Goal: Information Seeking & Learning: Learn about a topic

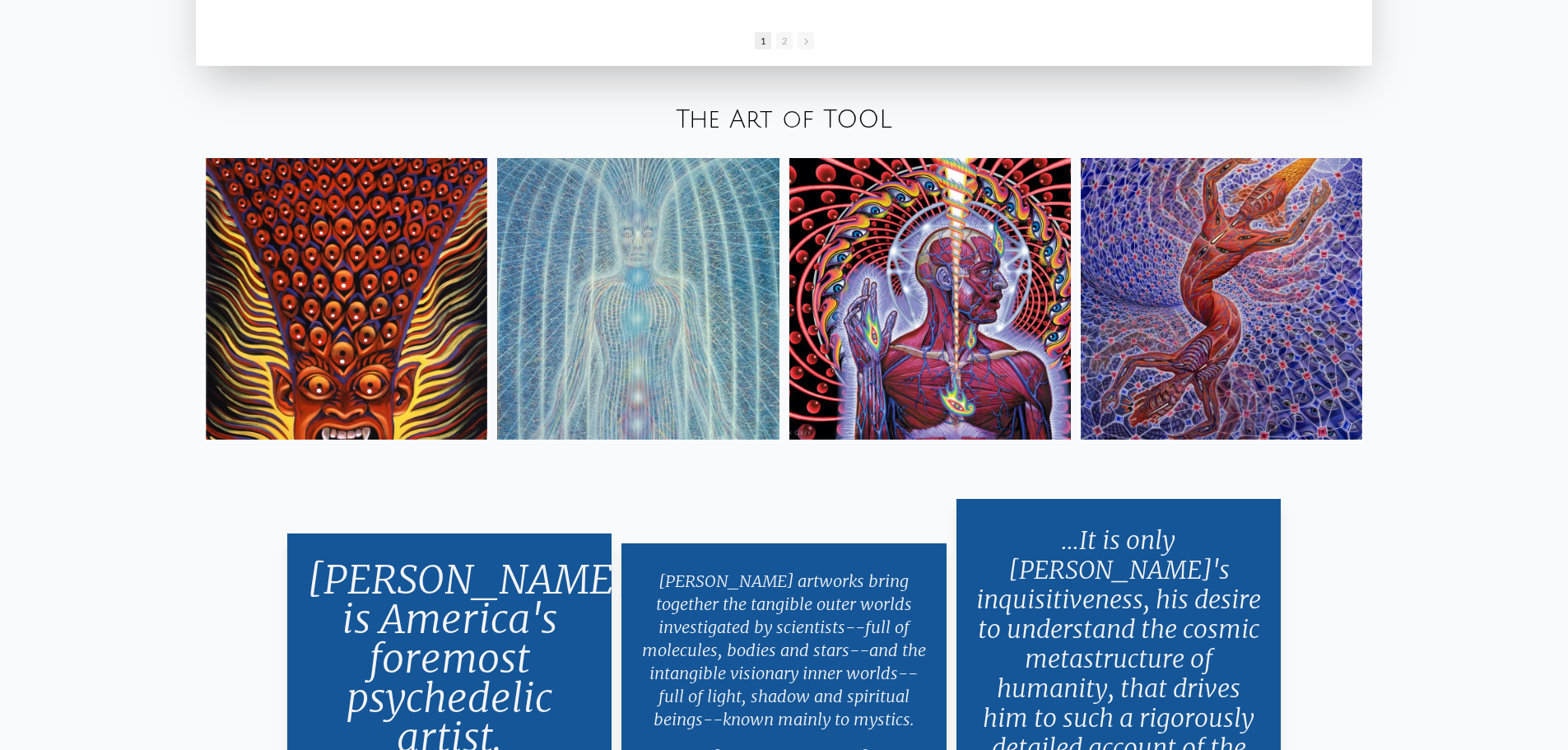
scroll to position [3375, 0]
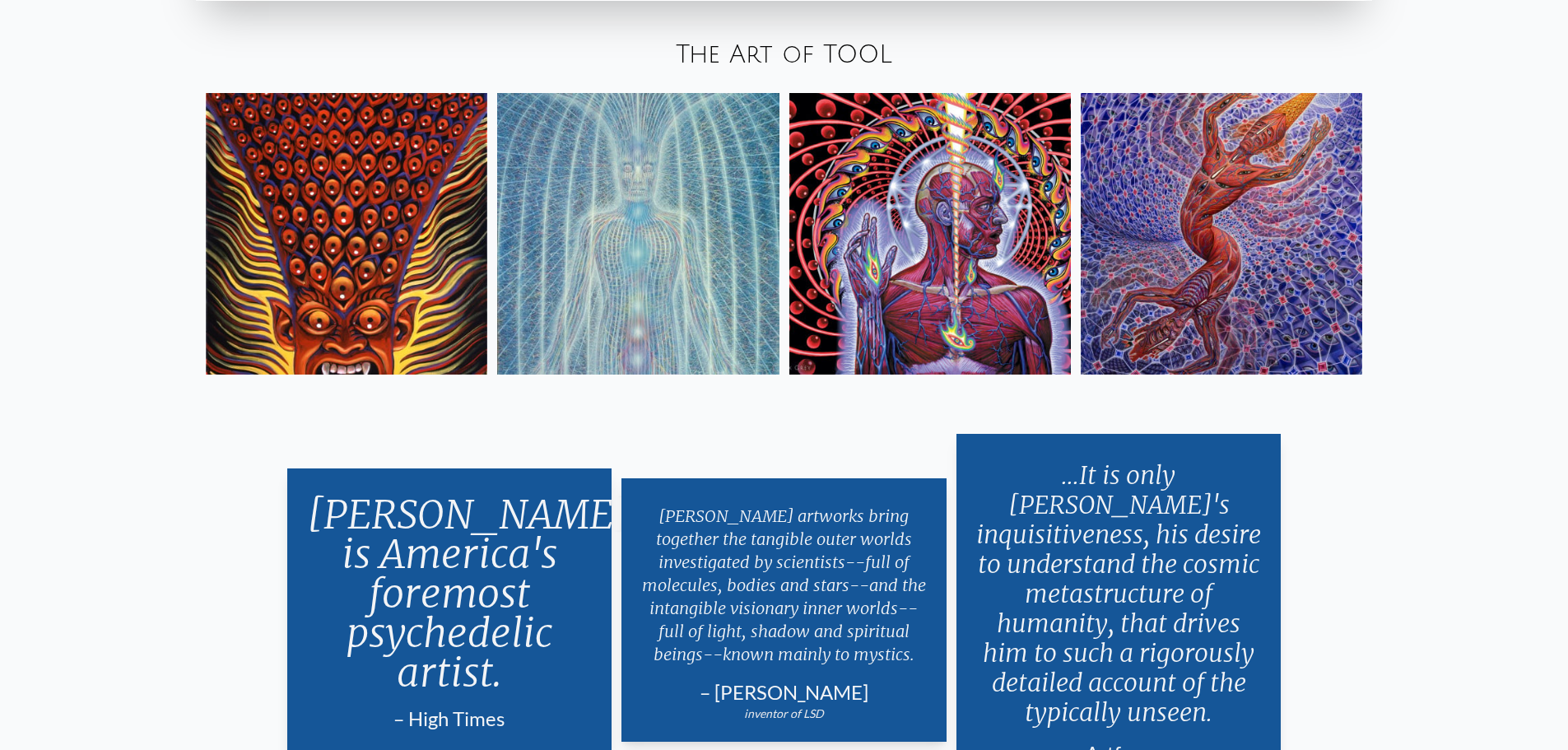
click at [606, 265] on img at bounding box center [637, 233] width 282 height 282
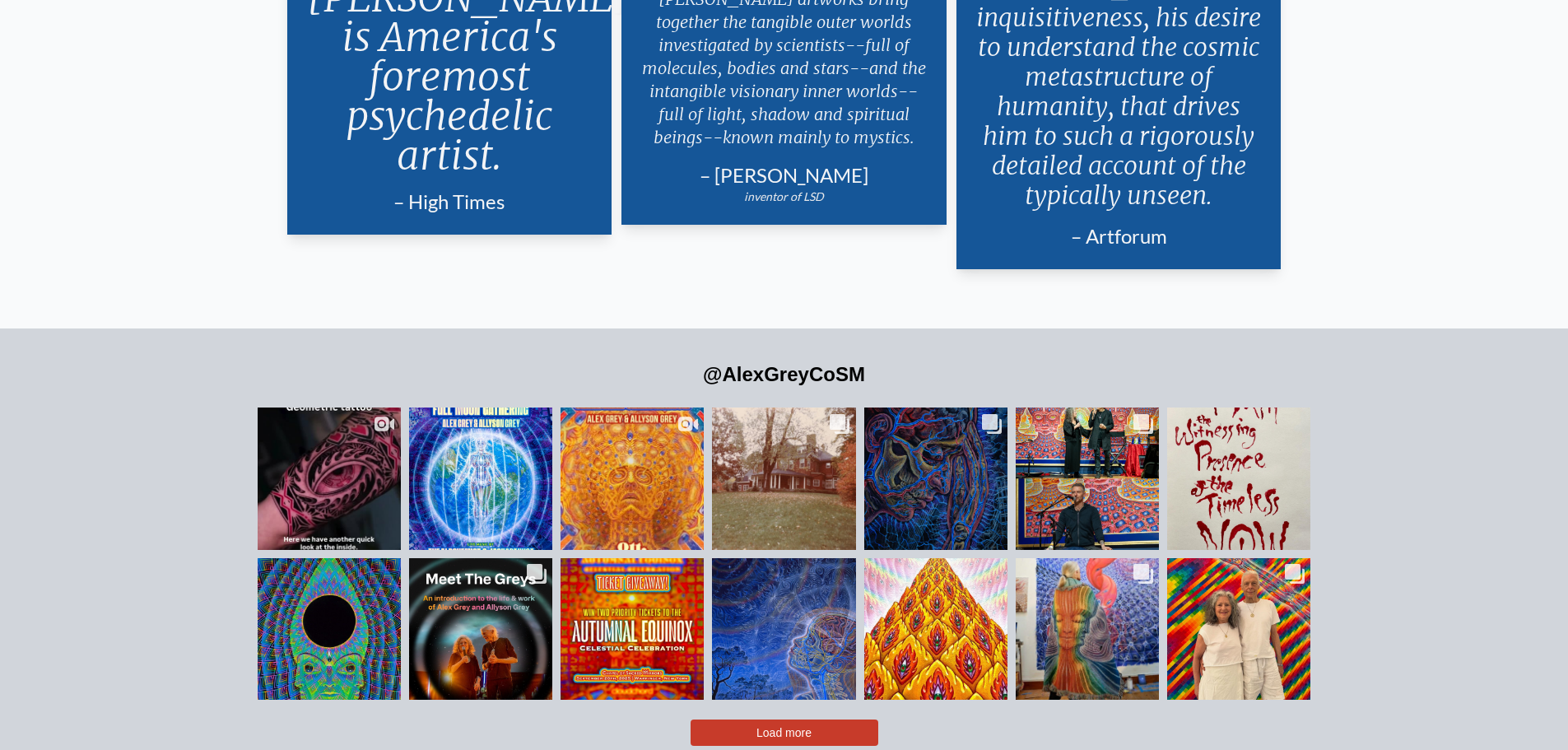
scroll to position [4083, 0]
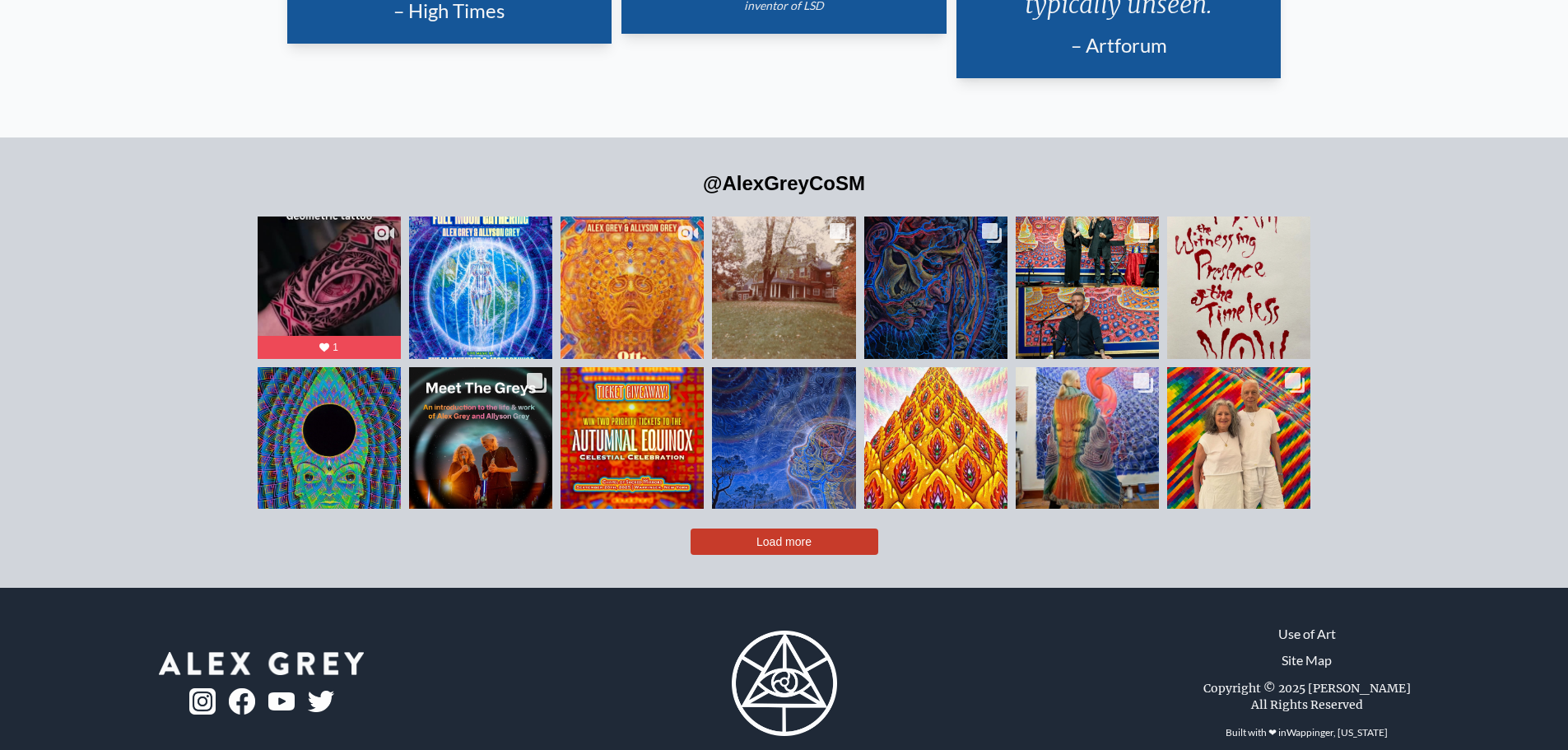
click at [766, 528] on div "@AlexGreyCoSM Likes Count 1.6K Comments Count 20 Tool Eye Tattoo With Tattoo Ar…" at bounding box center [784, 362] width 1568 height 450
click at [777, 535] on span "Load more" at bounding box center [784, 541] width 55 height 13
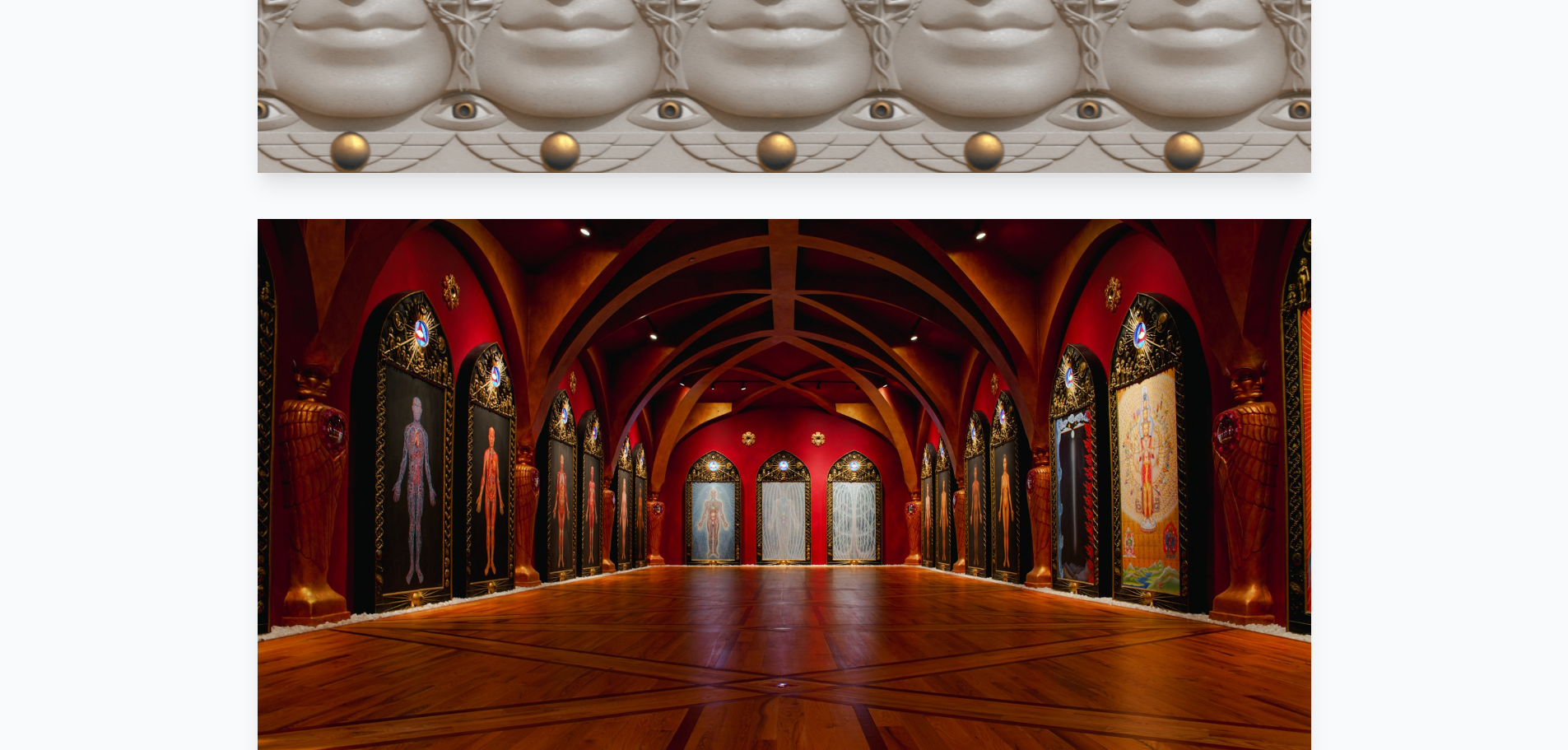
scroll to position [0, 0]
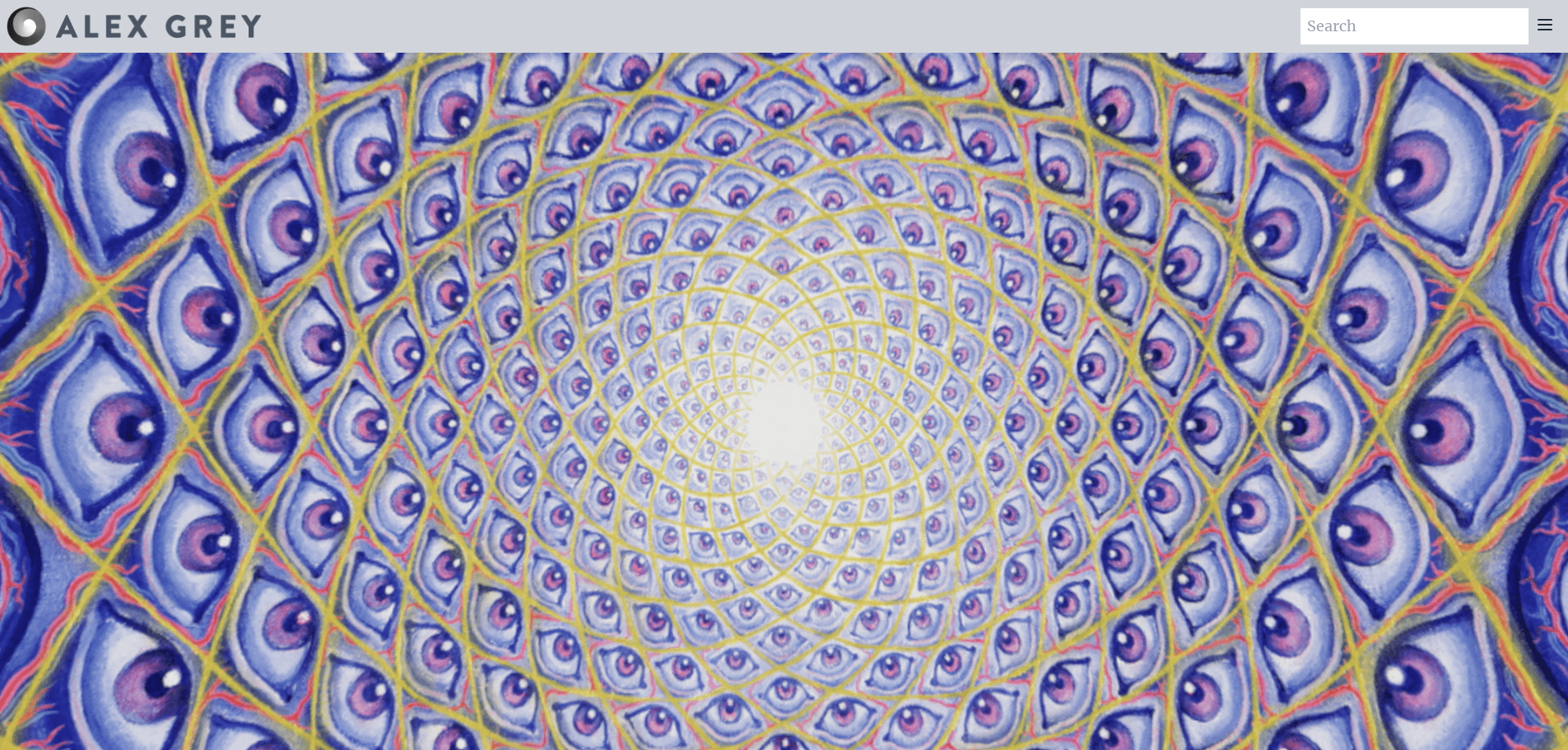
click at [1545, 20] on icon at bounding box center [1544, 25] width 13 height 9
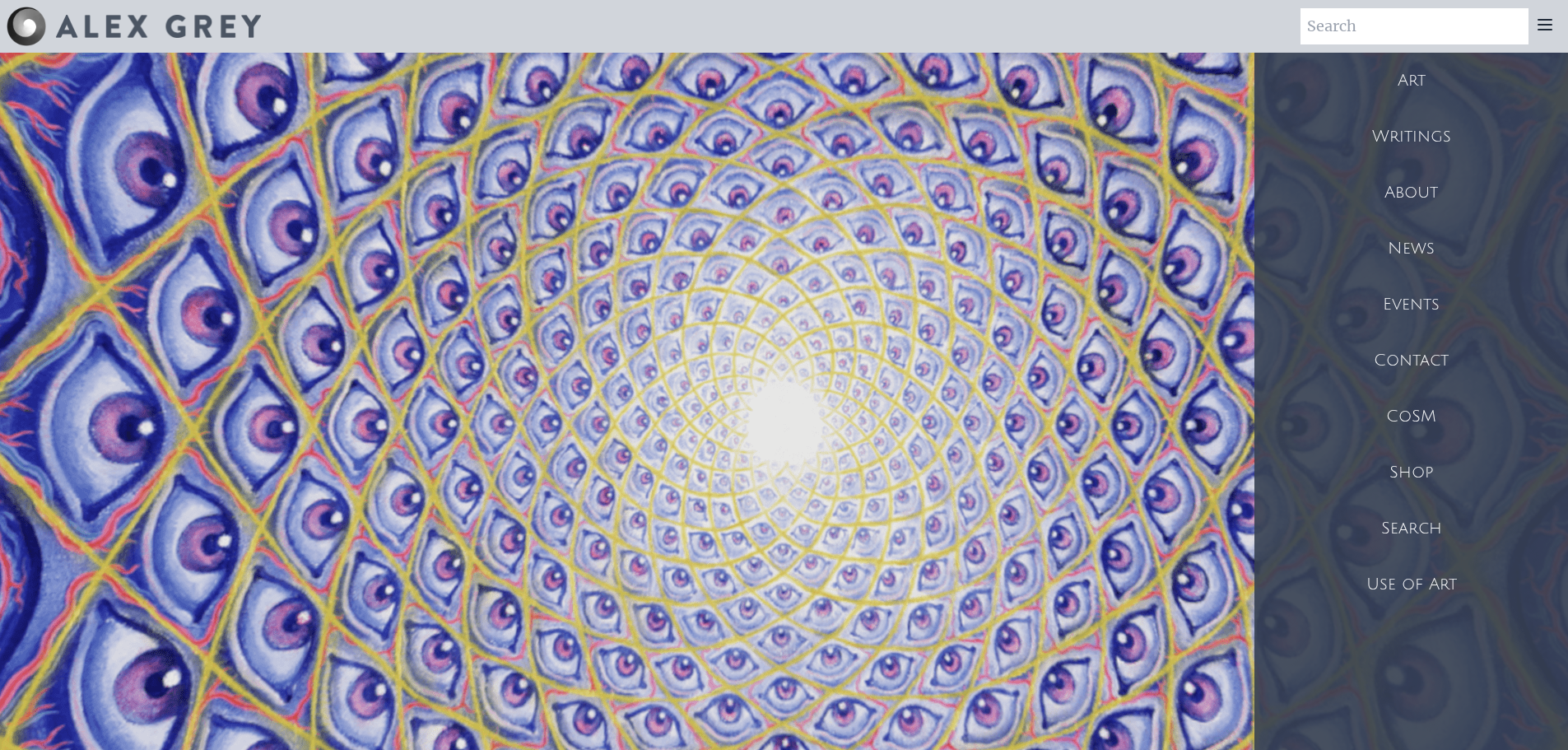
click at [1427, 89] on div "Art" at bounding box center [1411, 81] width 314 height 56
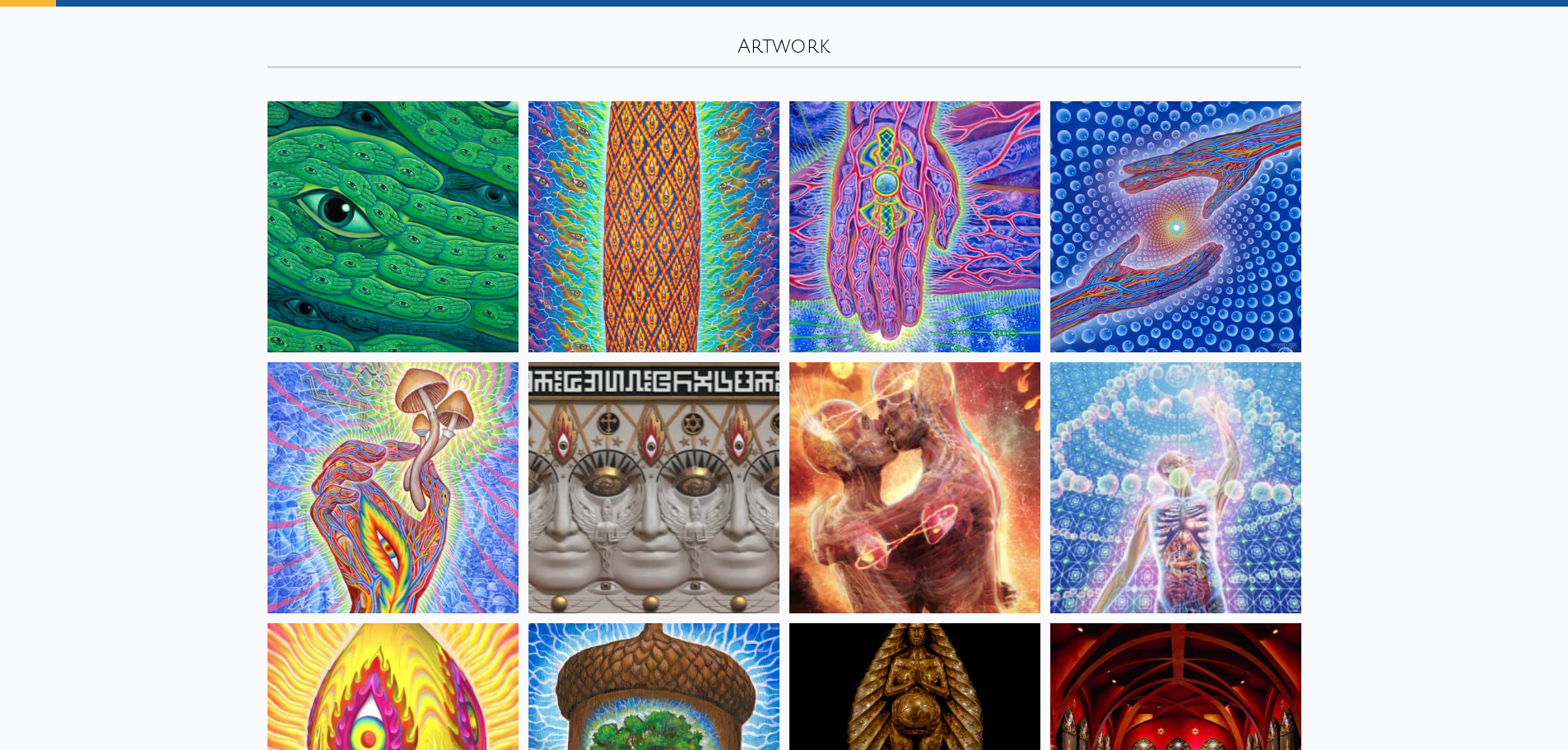
scroll to position [165, 0]
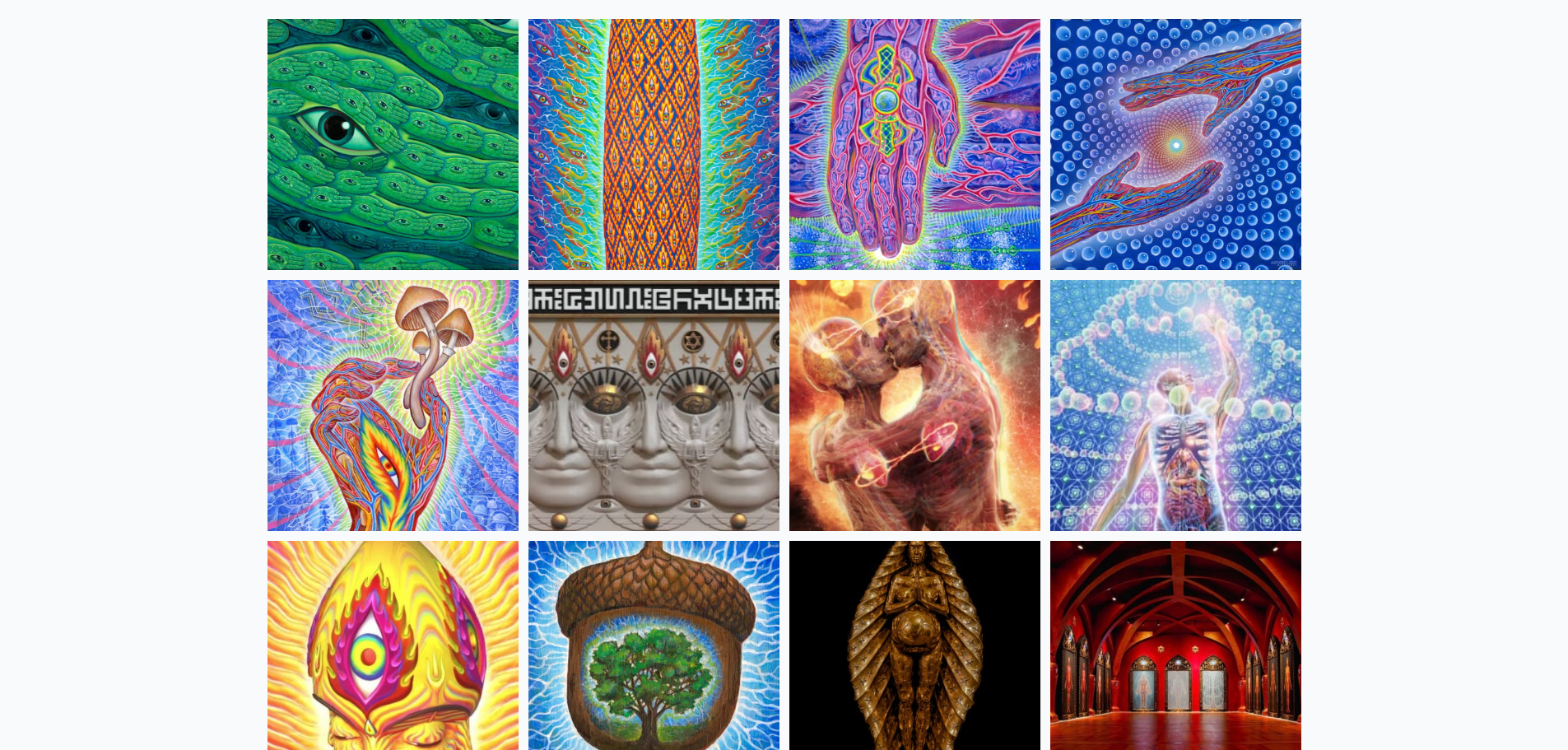
click at [922, 421] on img at bounding box center [914, 405] width 251 height 251
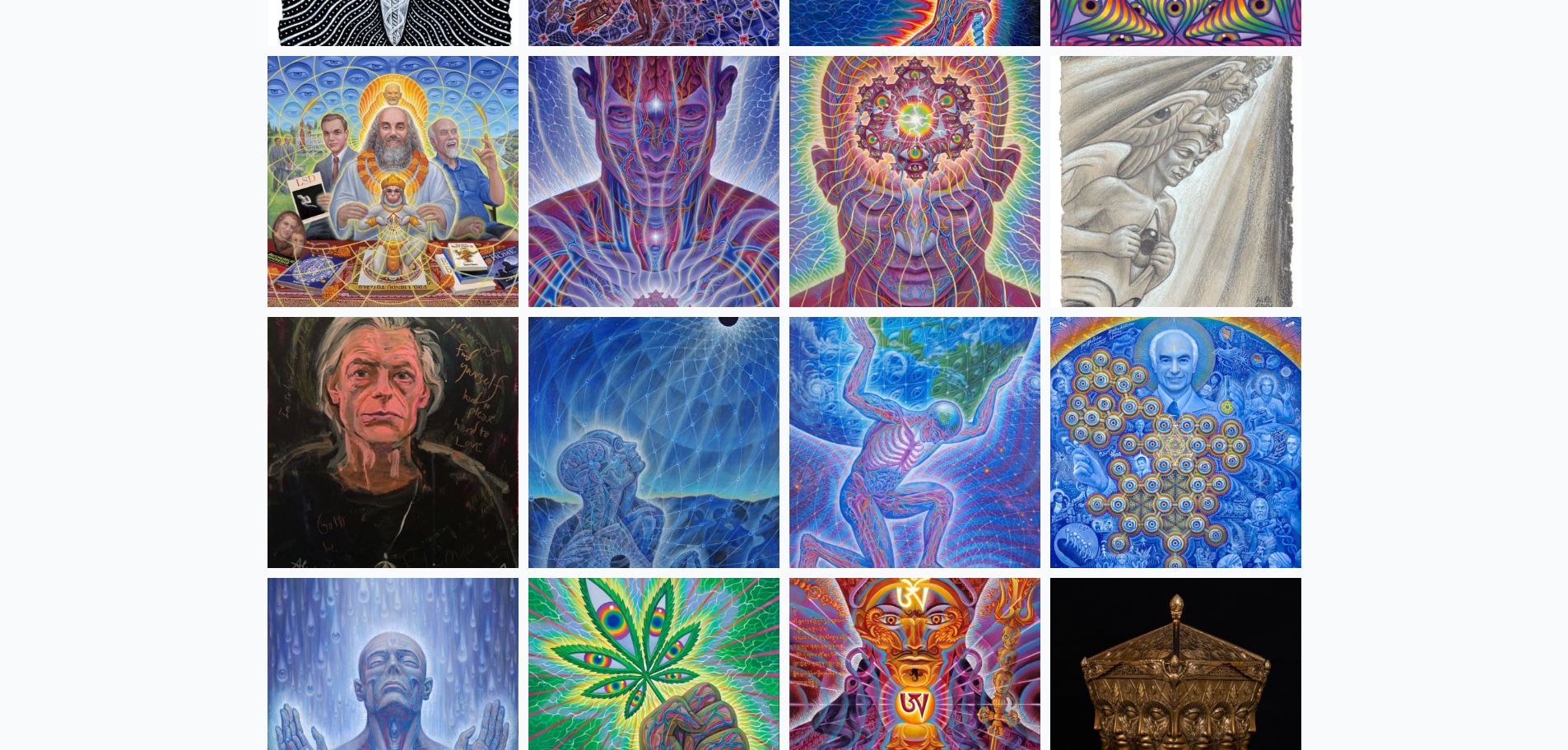
scroll to position [1975, 0]
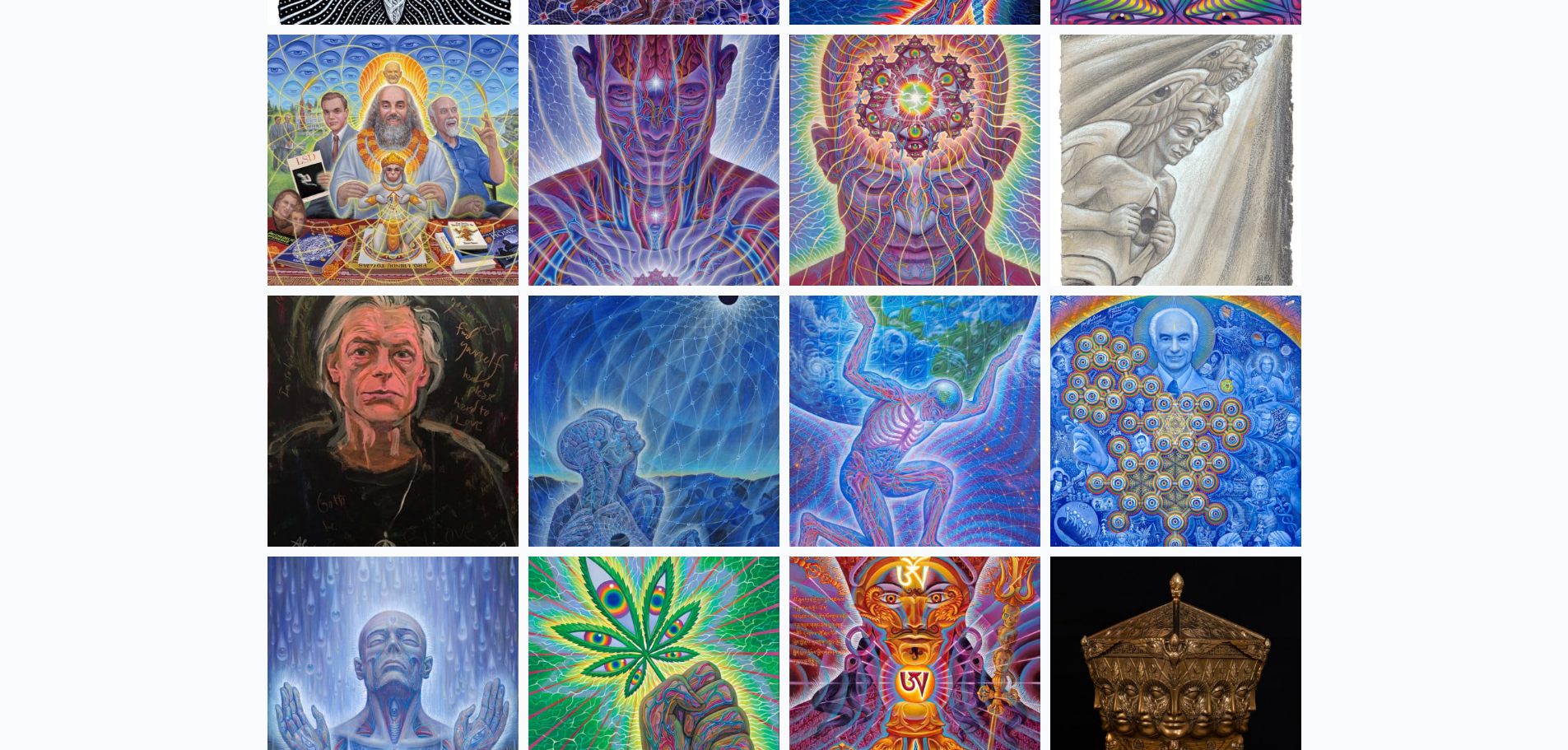
click at [669, 422] on img at bounding box center [653, 421] width 251 height 251
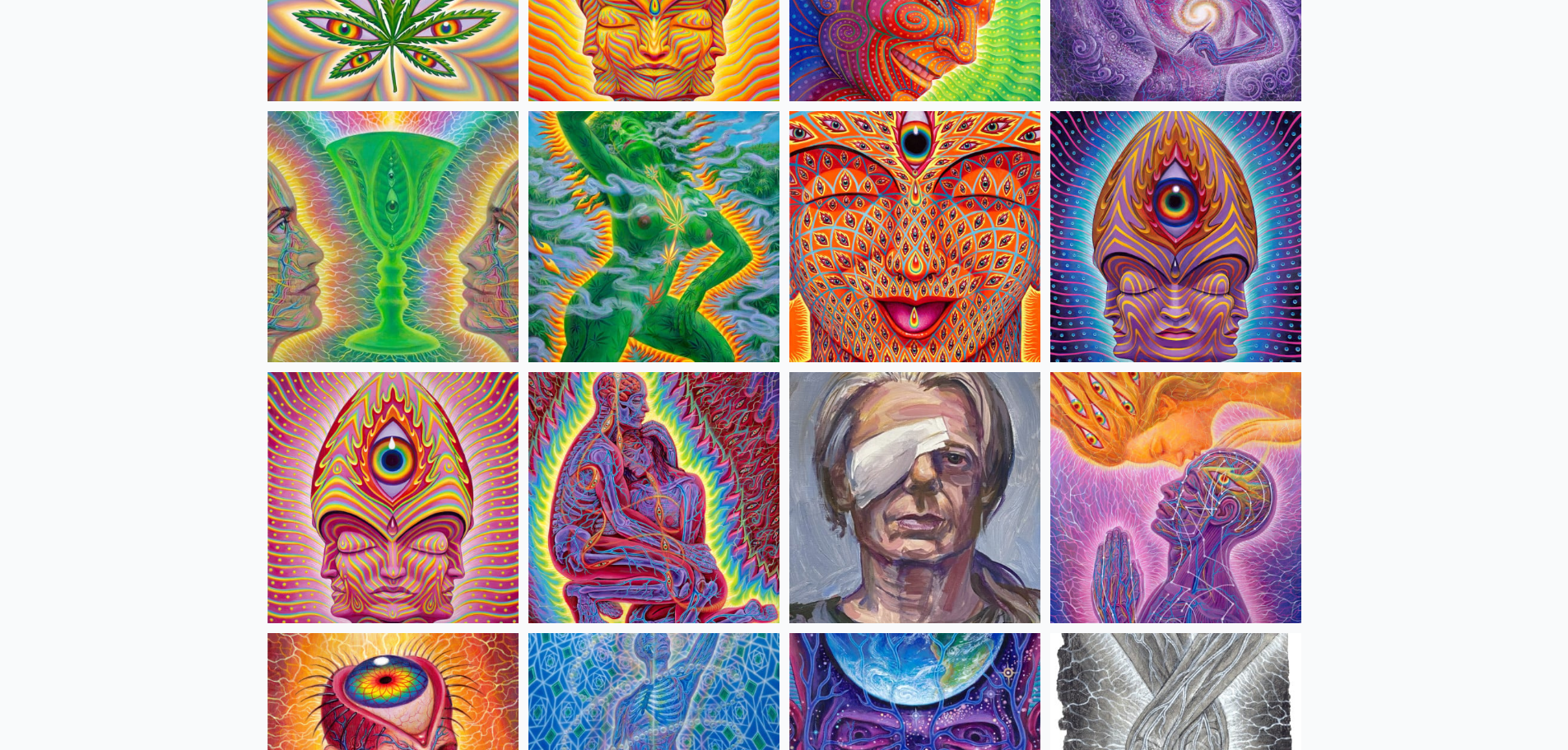
scroll to position [3375, 0]
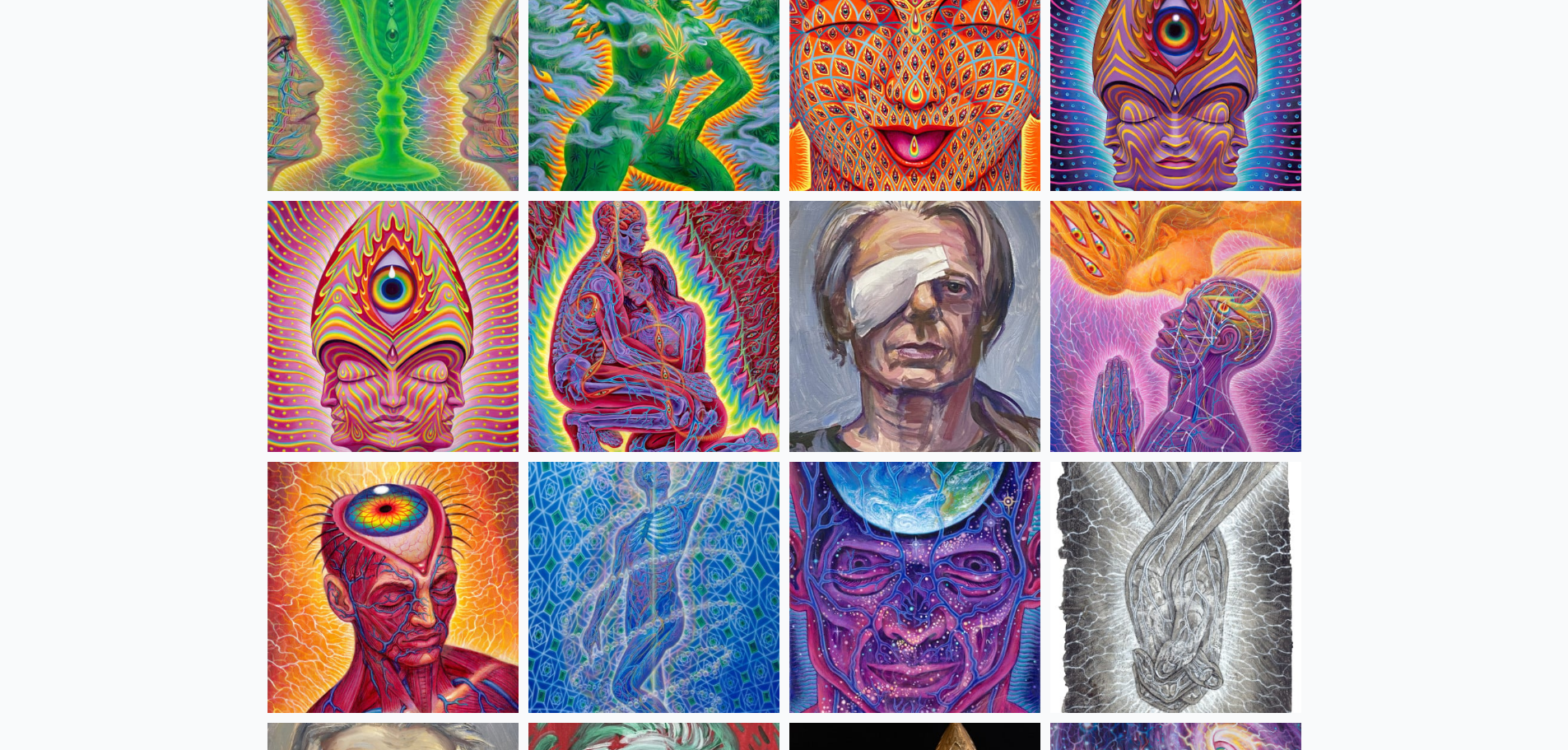
click at [704, 340] on img at bounding box center [653, 326] width 251 height 251
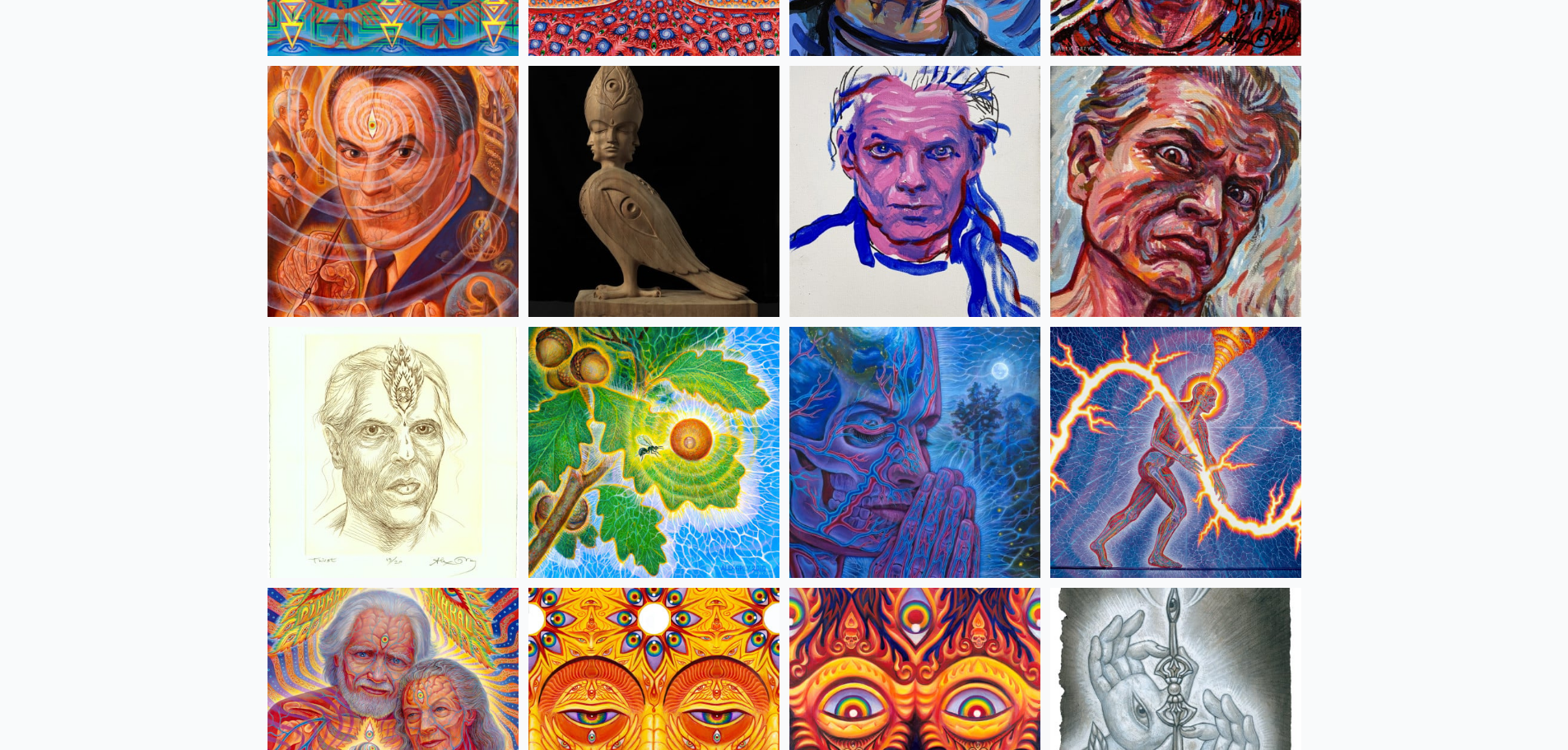
scroll to position [4609, 0]
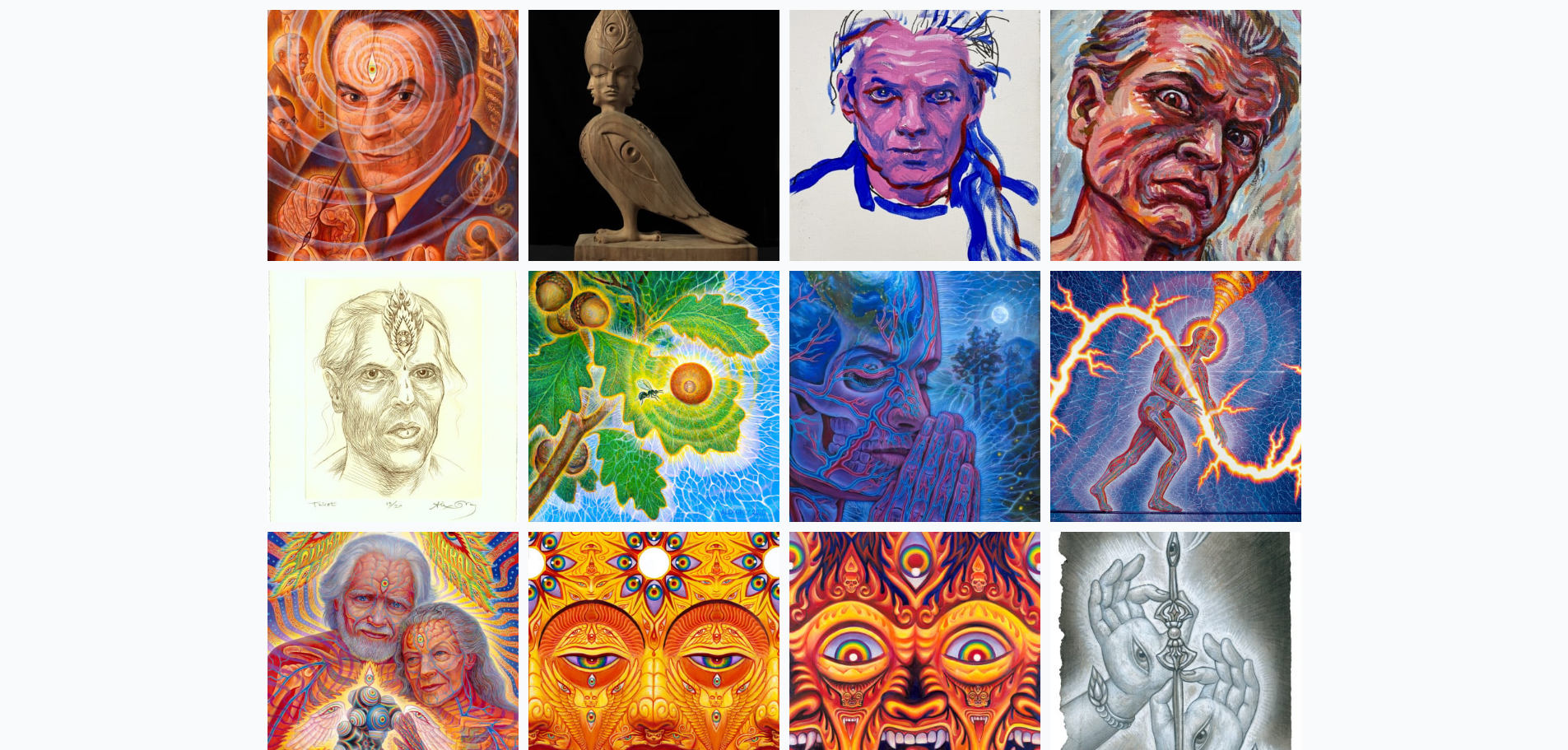
click at [921, 377] on img at bounding box center [914, 396] width 251 height 251
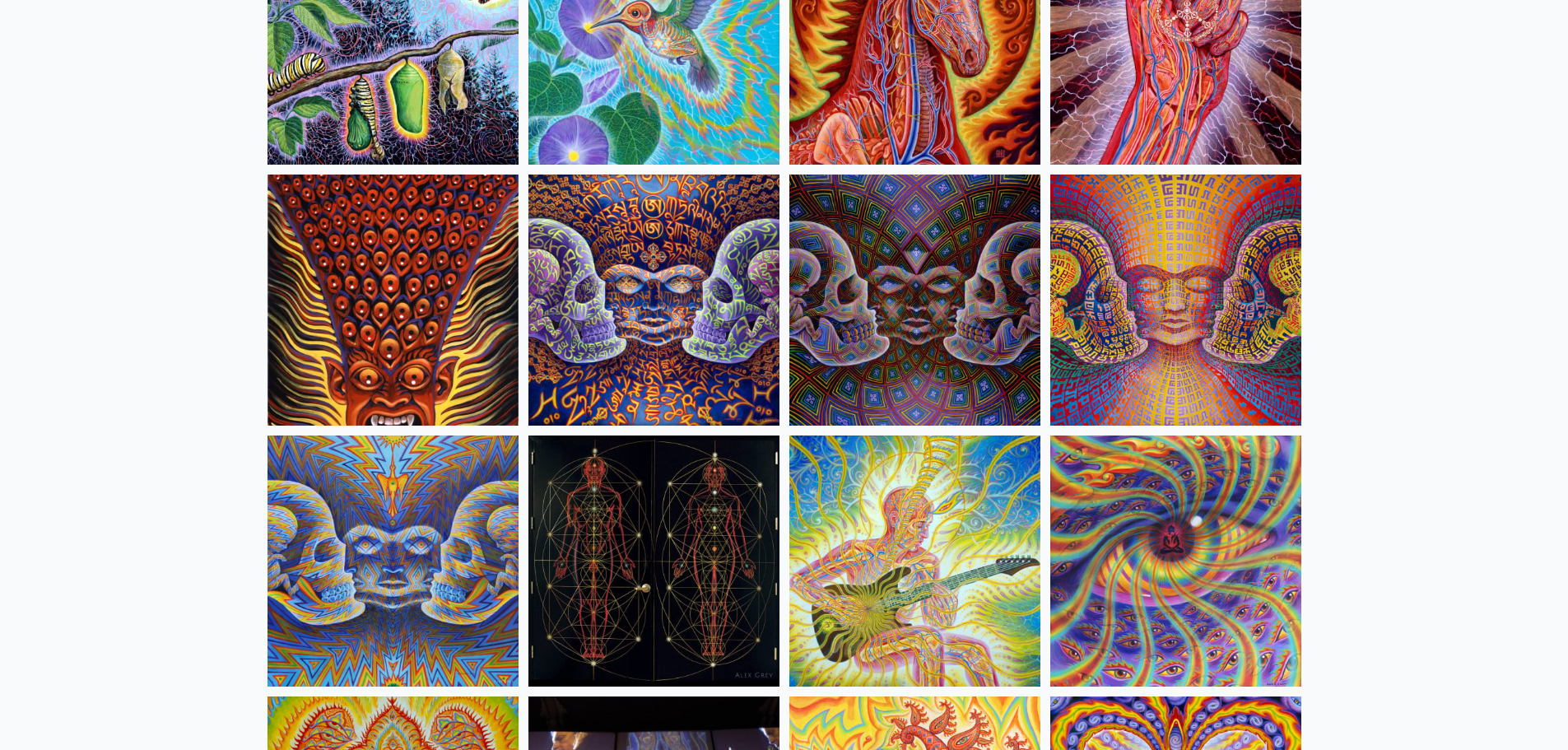
scroll to position [8560, 0]
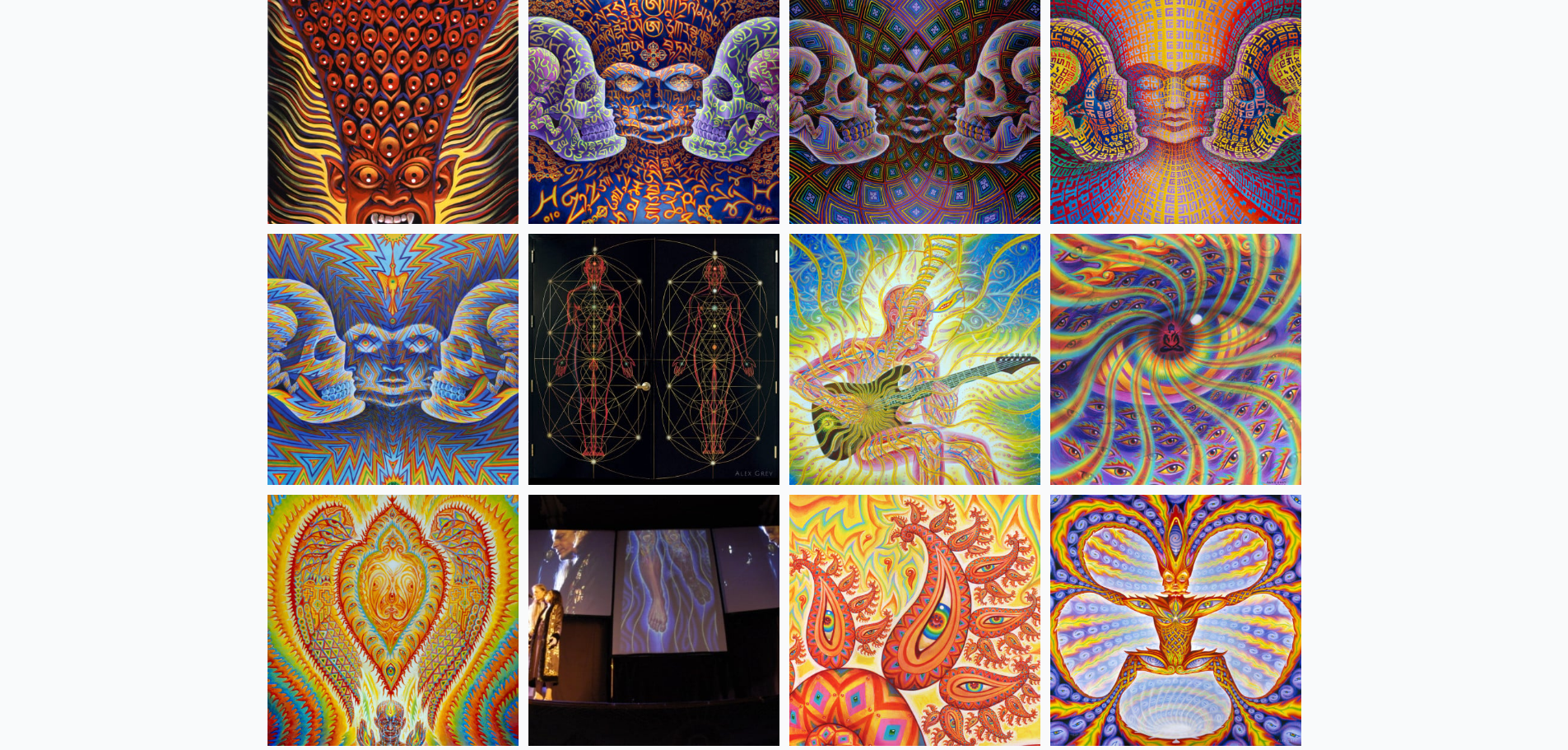
click at [920, 327] on img at bounding box center [914, 359] width 251 height 251
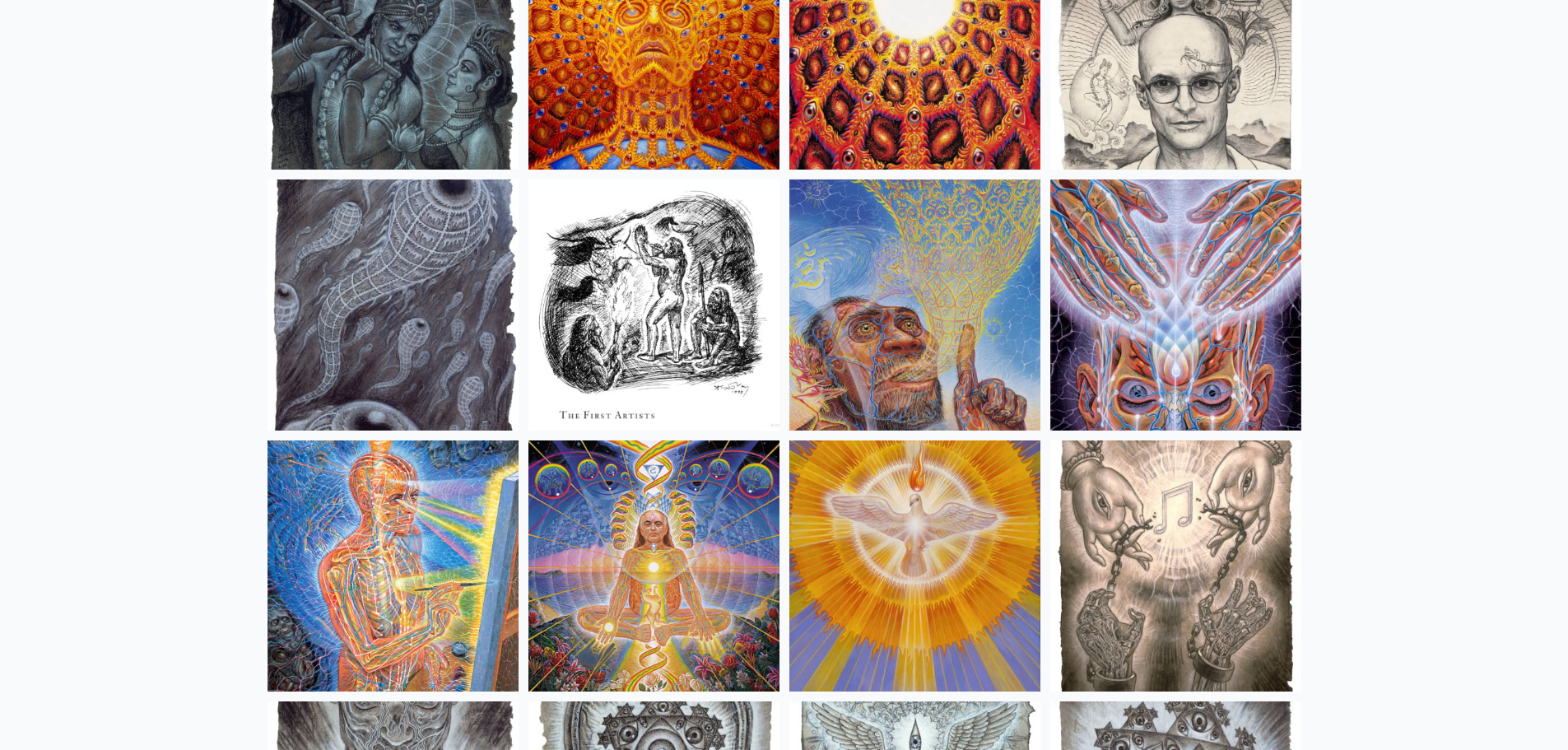
scroll to position [11771, 0]
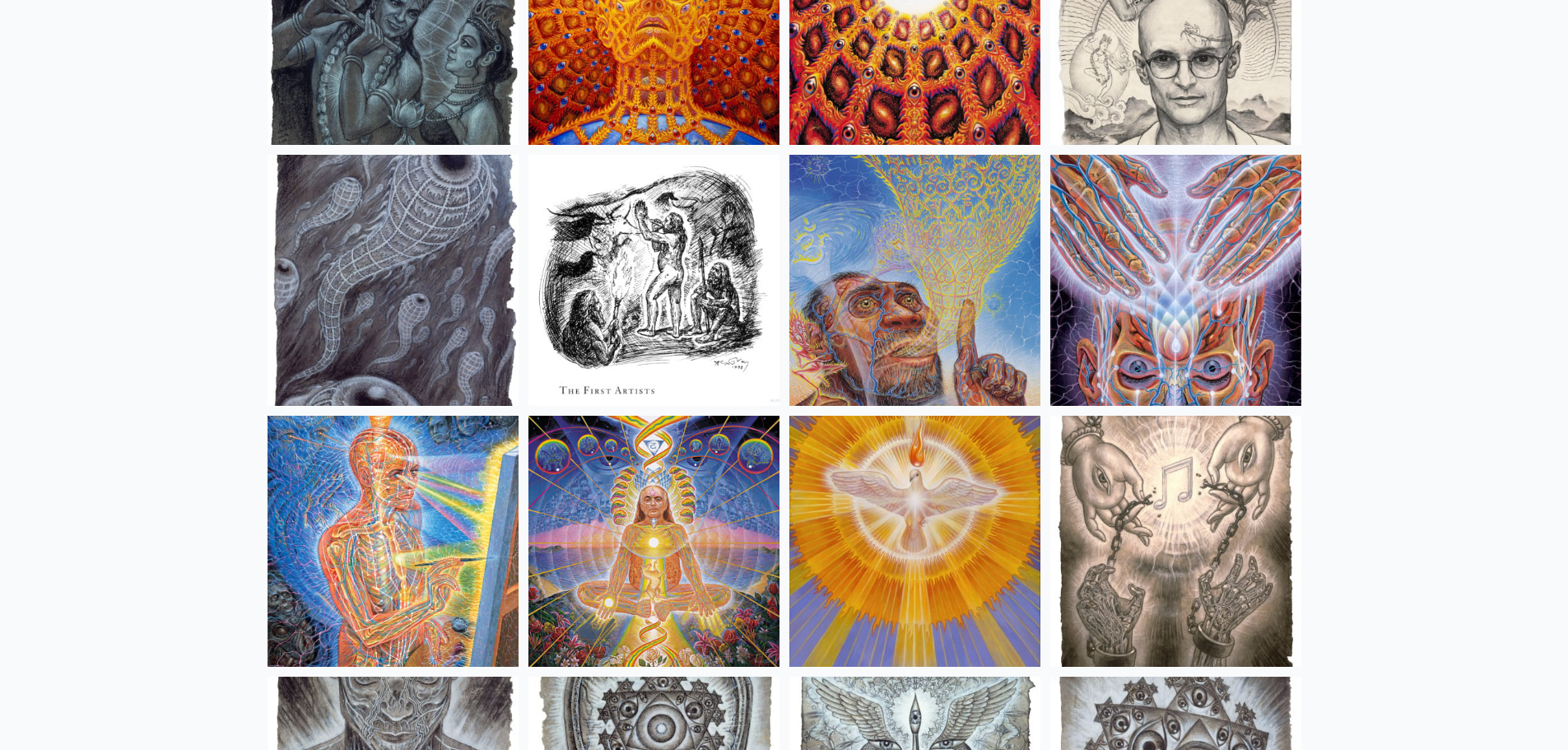
click at [1128, 461] on img at bounding box center [1176, 540] width 251 height 251
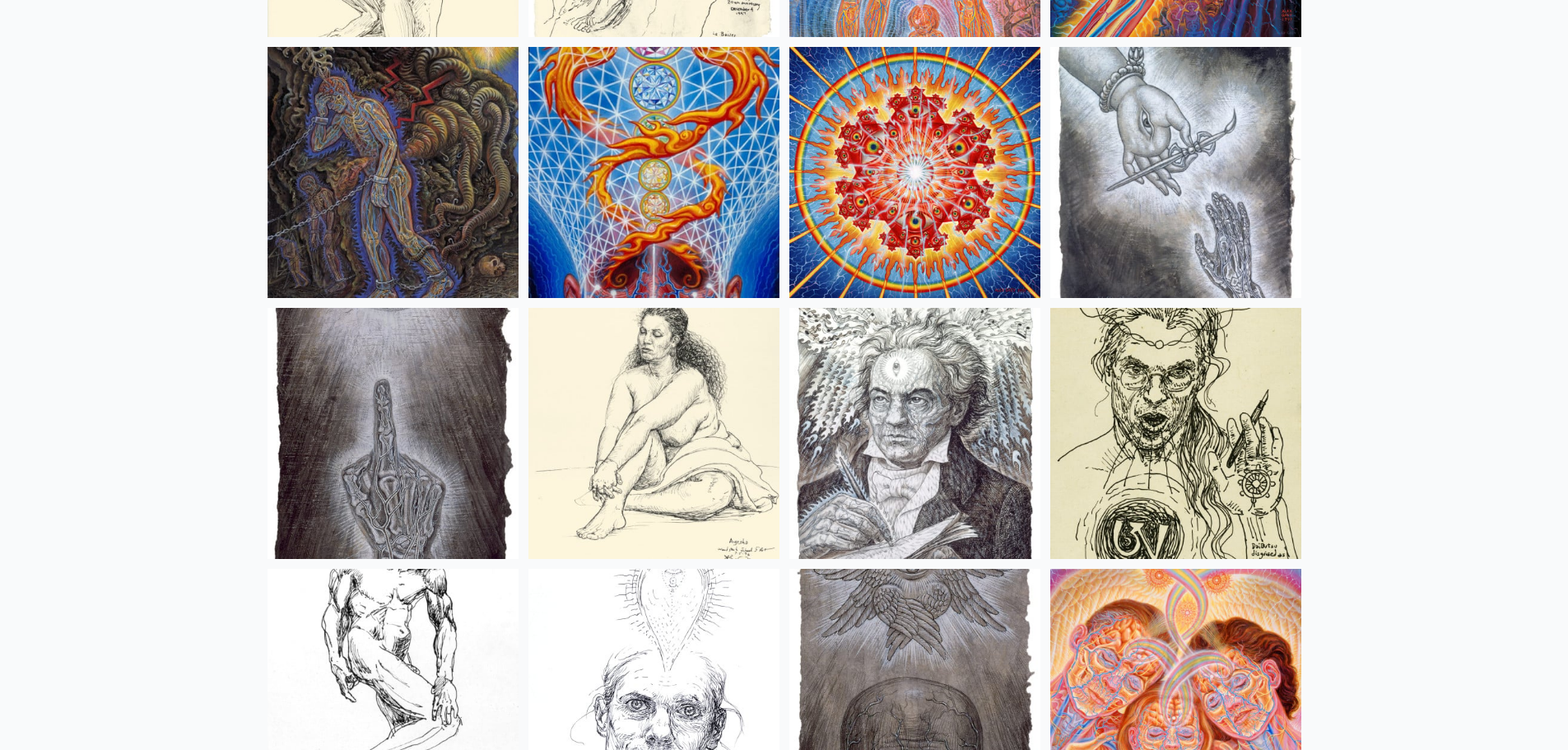
scroll to position [12923, 0]
click at [385, 141] on img at bounding box center [392, 172] width 251 height 251
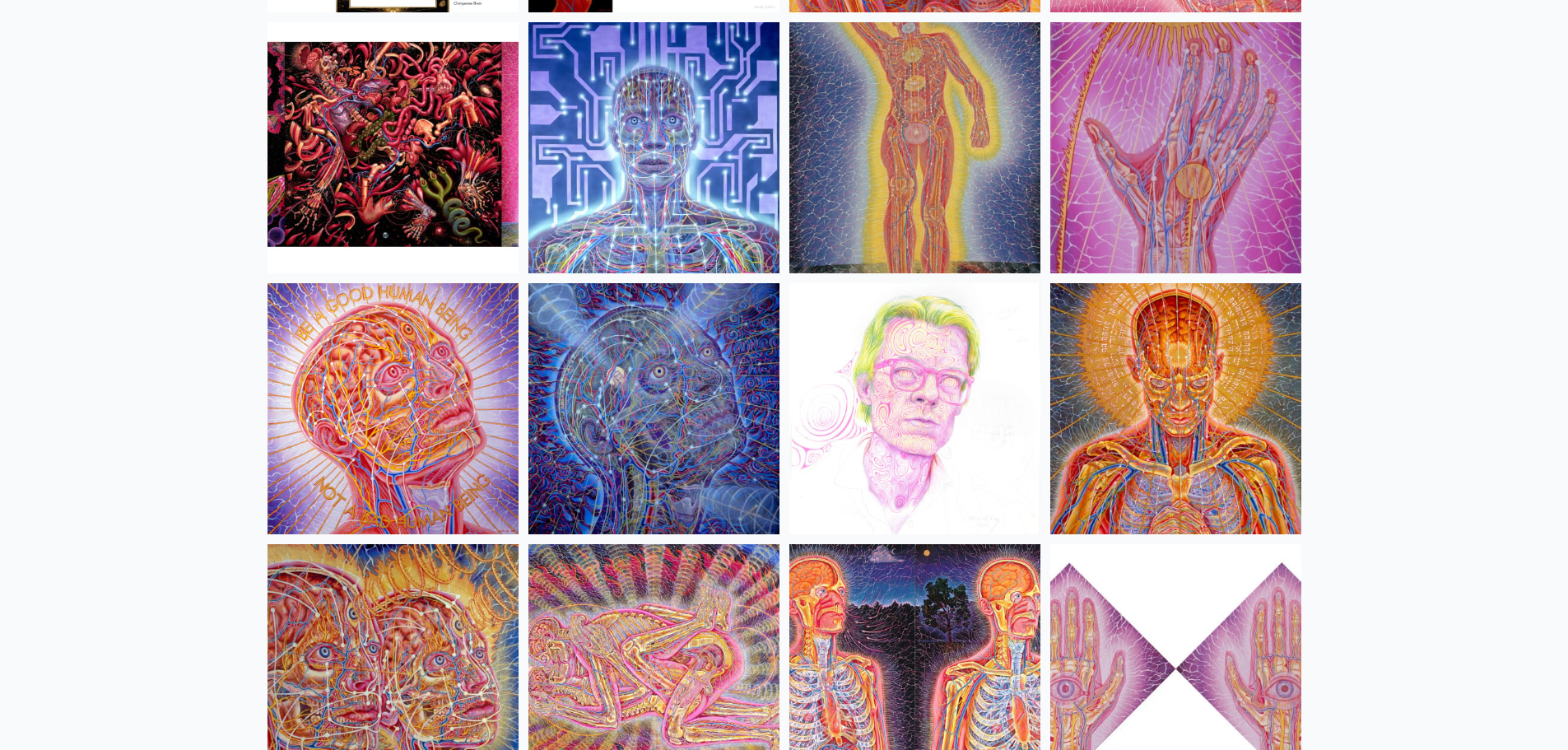
scroll to position [18108, 0]
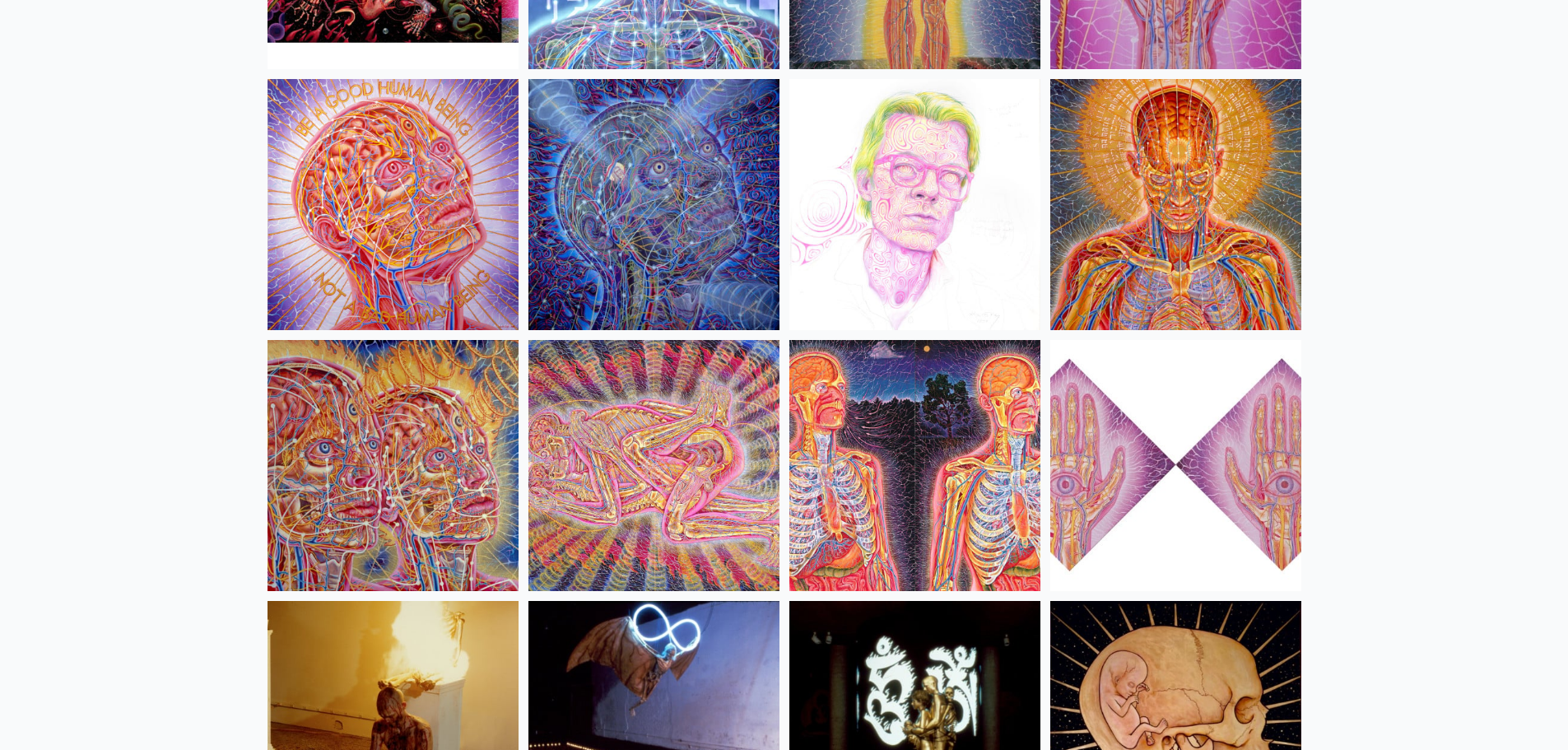
click at [693, 503] on img at bounding box center [653, 466] width 251 height 251
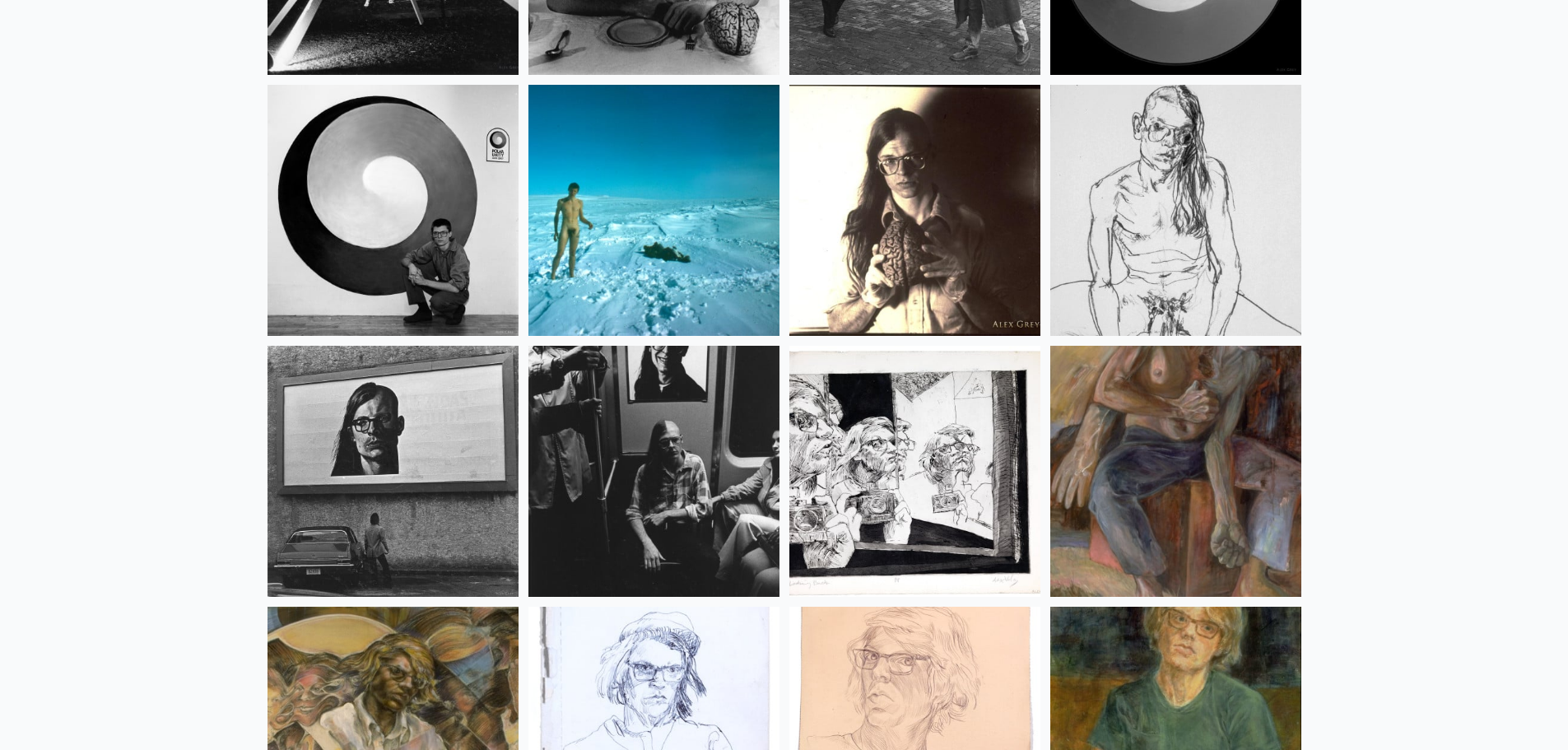
scroll to position [21236, 0]
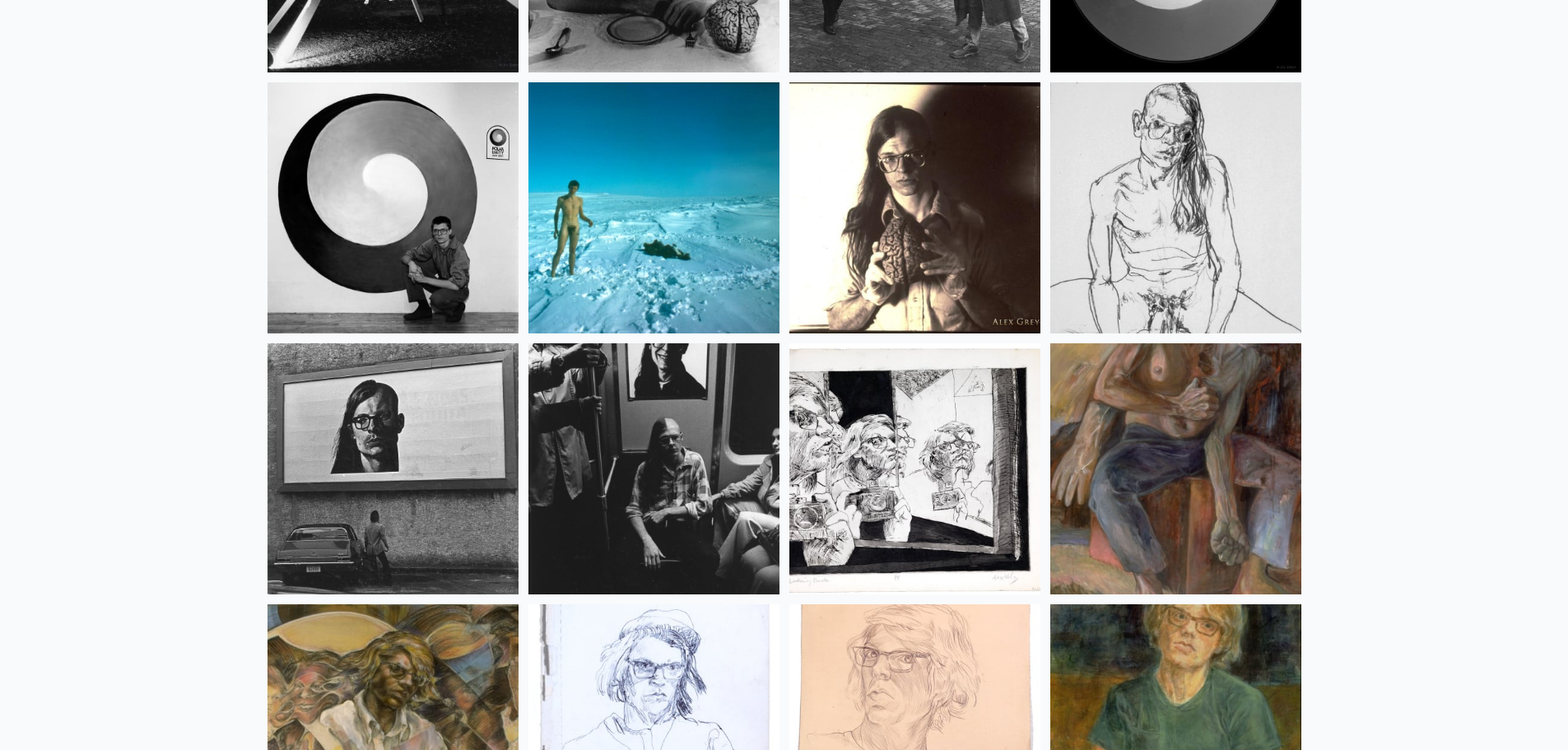
click at [379, 164] on img at bounding box center [392, 208] width 251 height 251
click at [674, 259] on img at bounding box center [653, 208] width 251 height 251
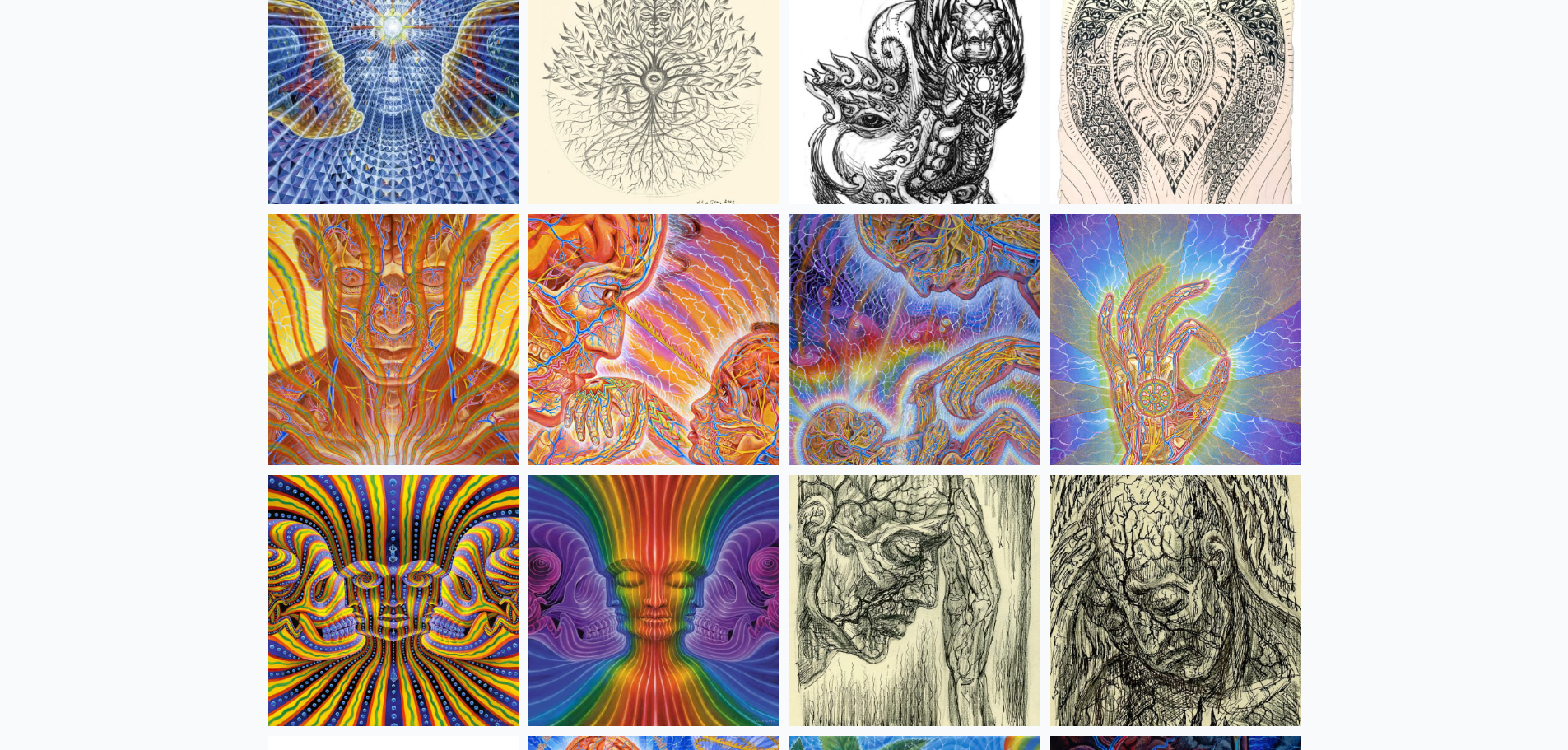
scroll to position [9154, 0]
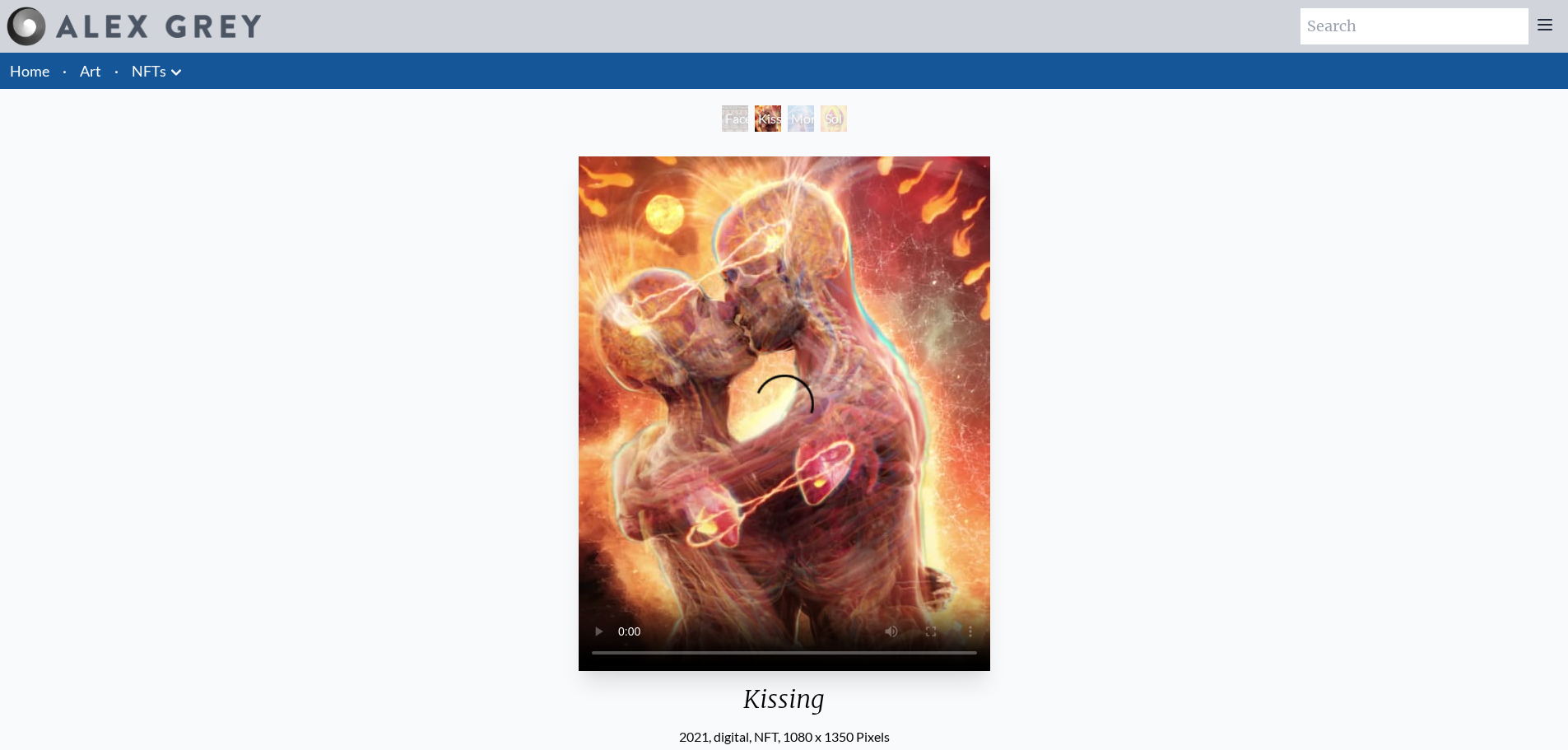
scroll to position [82, 0]
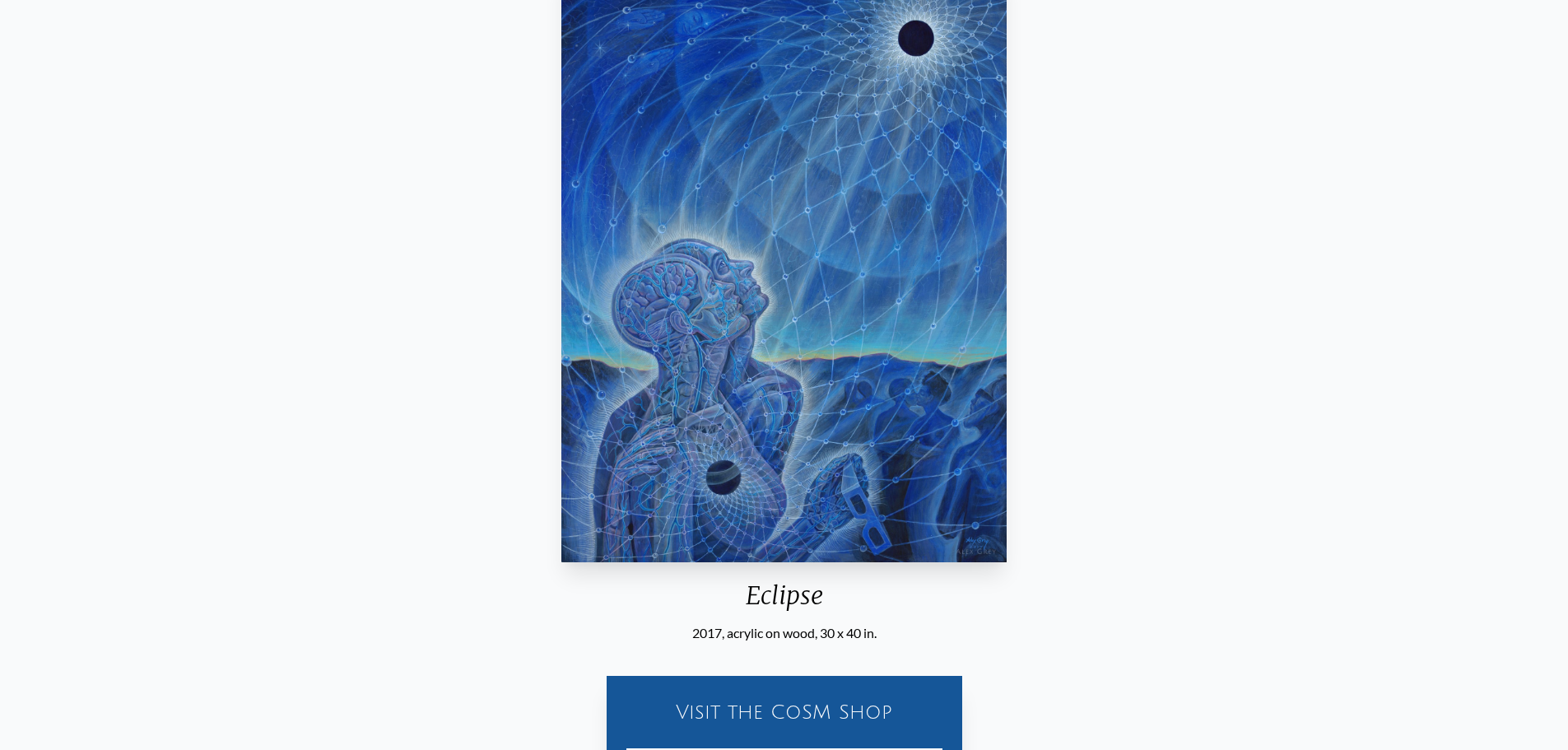
scroll to position [165, 0]
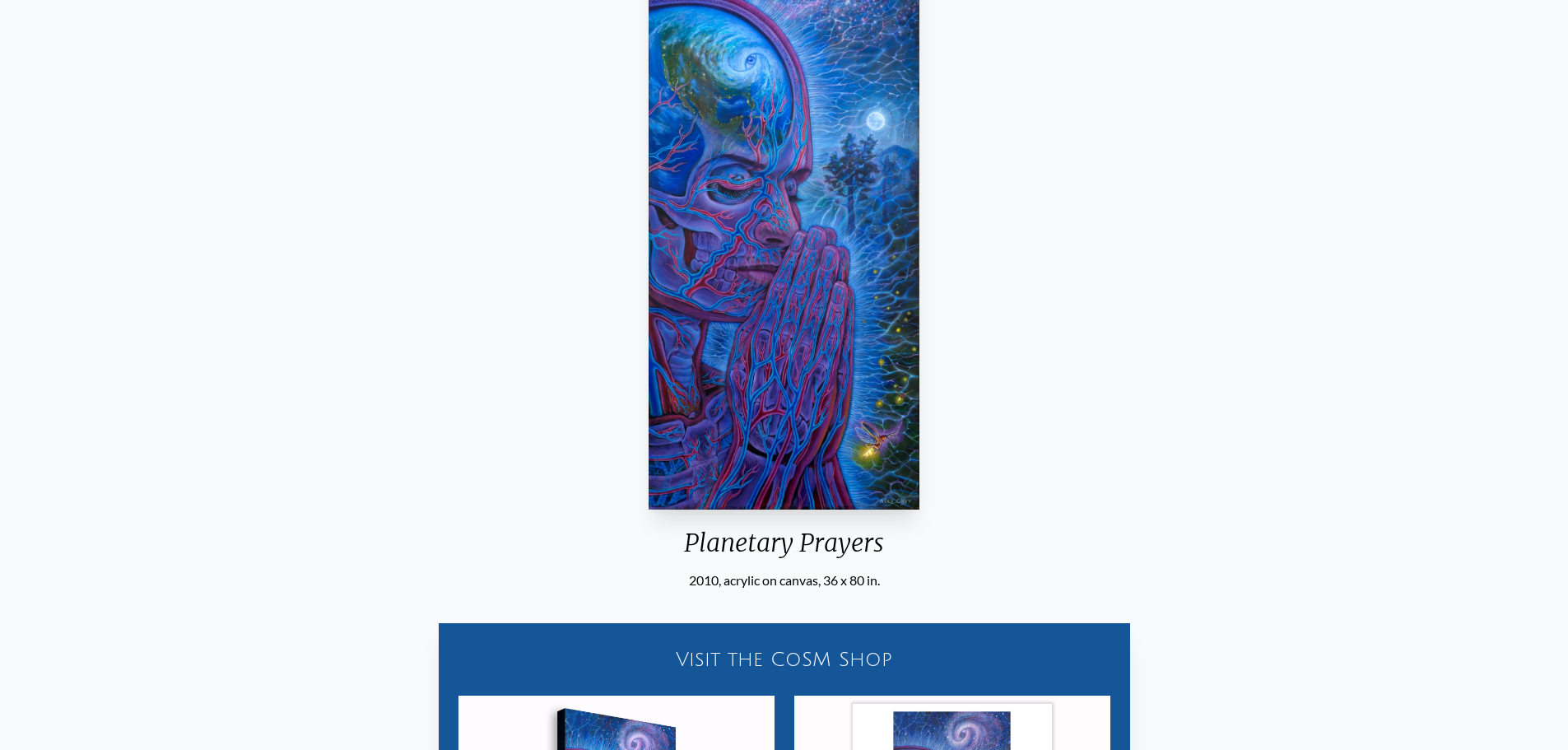
scroll to position [165, 0]
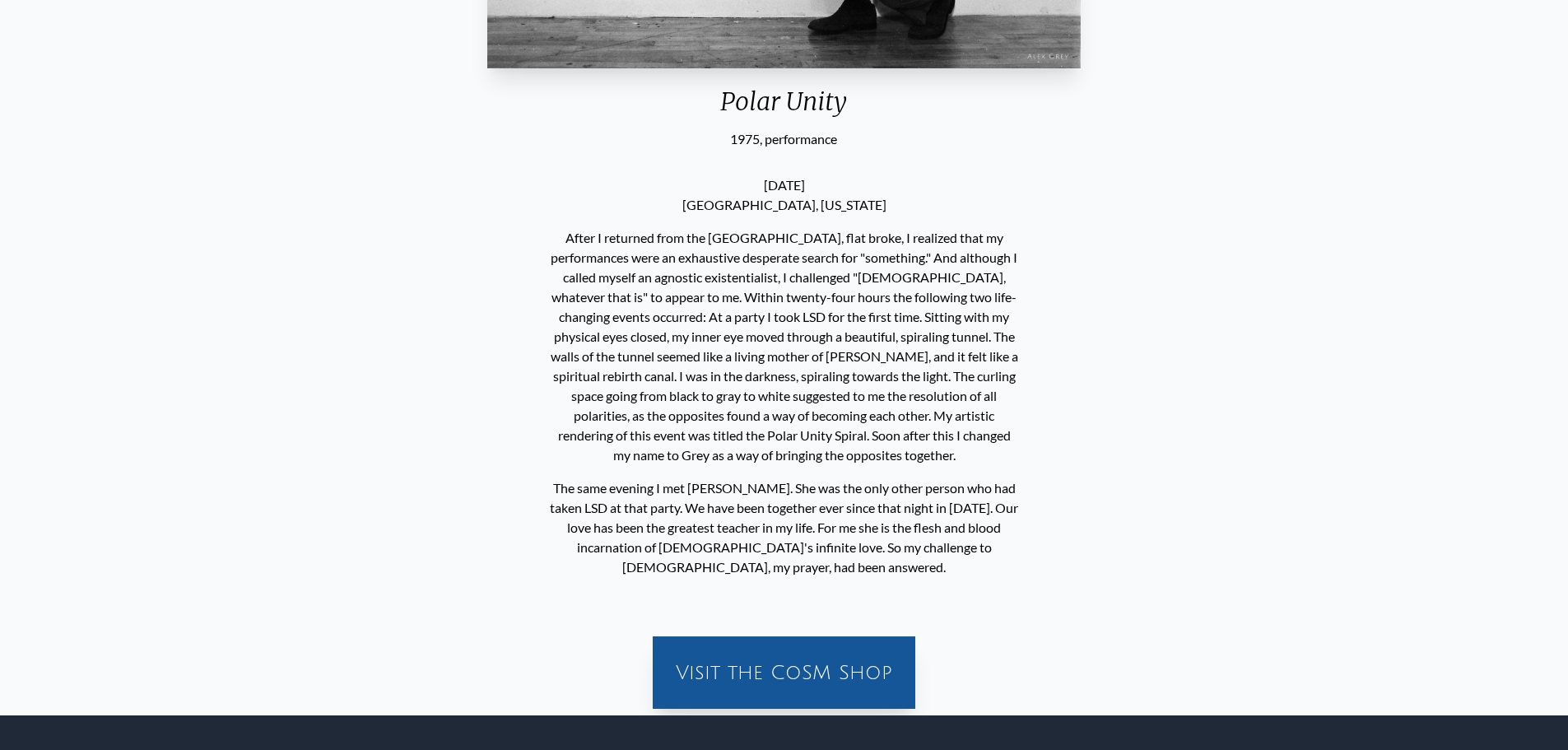
scroll to position [823, 0]
